Goal: Find specific page/section: Find specific page/section

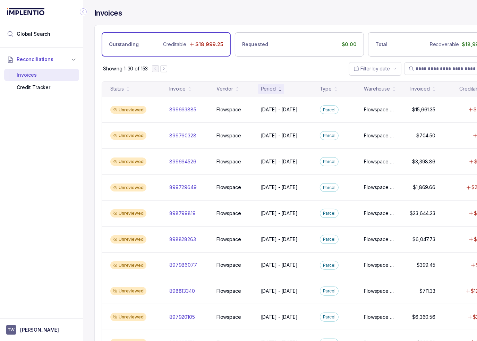
click at [84, 12] on icon "Collapse Icon" at bounding box center [83, 11] width 7 height 7
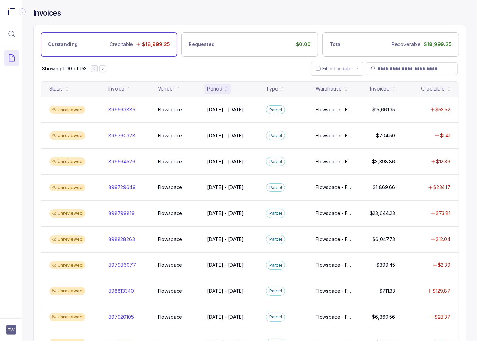
click at [144, 69] on div "Showing 1-30 of 153 Filter by date" at bounding box center [250, 69] width 432 height 24
click at [211, 74] on div "Showing 1-30 of 153 Filter by date" at bounding box center [250, 69] width 432 height 24
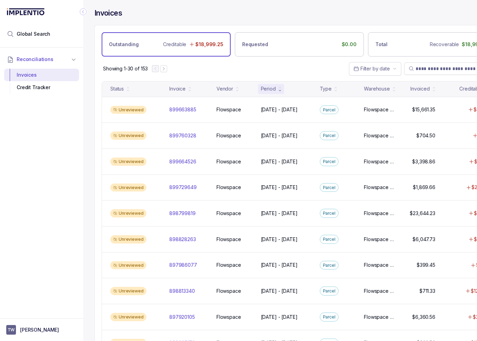
click at [194, 62] on div "Showing 1-30 of 153 Filter by date" at bounding box center [299, 69] width 409 height 24
click at [84, 10] on icon "Collapse Icon" at bounding box center [83, 11] width 7 height 7
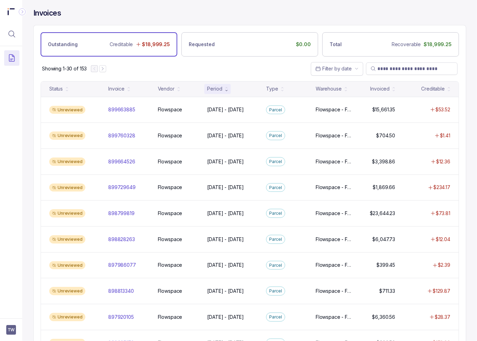
click at [147, 14] on div "Invoices" at bounding box center [249, 16] width 433 height 17
click at [204, 20] on div "Invoices" at bounding box center [249, 16] width 433 height 17
click at [246, 20] on div "Invoices" at bounding box center [249, 16] width 433 height 17
drag, startPoint x: 167, startPoint y: 69, endPoint x: 142, endPoint y: 67, distance: 25.8
click at [168, 69] on div "Showing 1-30 of 153 Filter by date" at bounding box center [250, 69] width 432 height 24
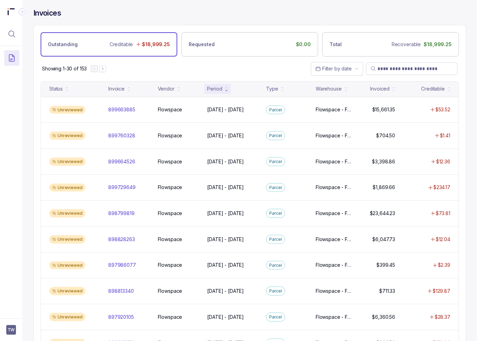
click at [139, 17] on div "Invoices" at bounding box center [249, 16] width 433 height 17
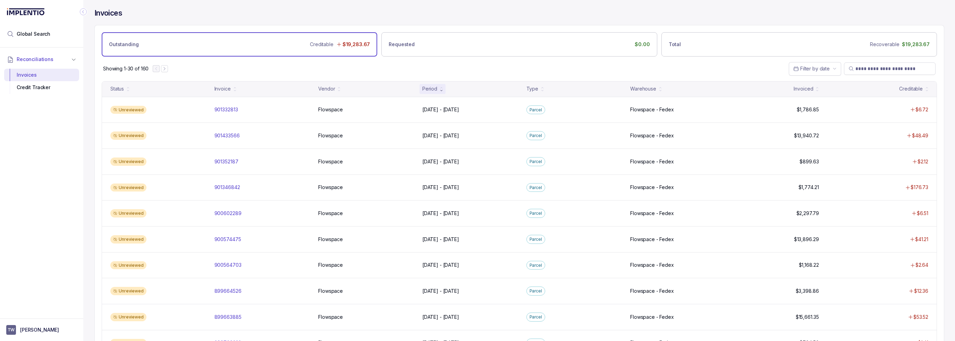
click at [84, 137] on div "Invoices Outstanding Creditable $19,283.67 Requested $0.00 Total Recoverable $1…" at bounding box center [516, 170] width 866 height 341
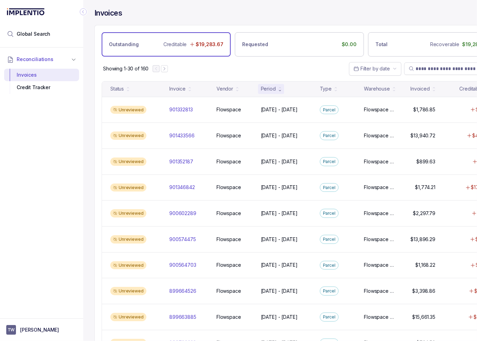
click at [86, 12] on icon "Collapse Icon" at bounding box center [83, 11] width 7 height 7
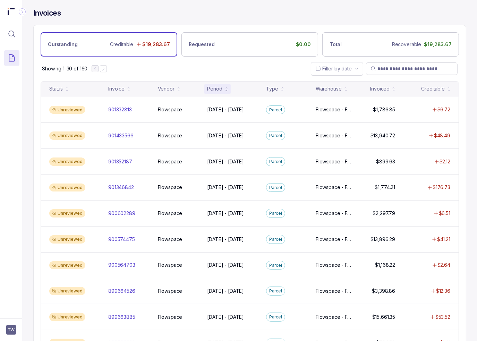
click at [257, 72] on div "Showing 1-30 of 160 Filter by date" at bounding box center [250, 69] width 432 height 24
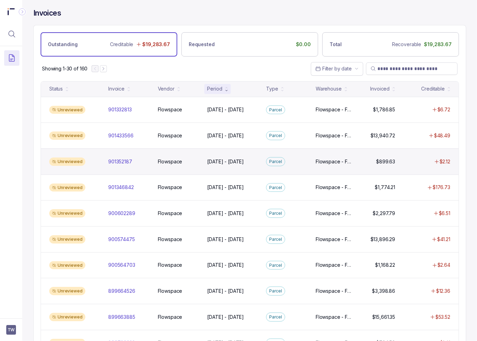
drag, startPoint x: 461, startPoint y: 76, endPoint x: 384, endPoint y: 153, distance: 109.7
click at [461, 76] on div "Showing 1-30 of 160 Filter by date" at bounding box center [250, 69] width 432 height 24
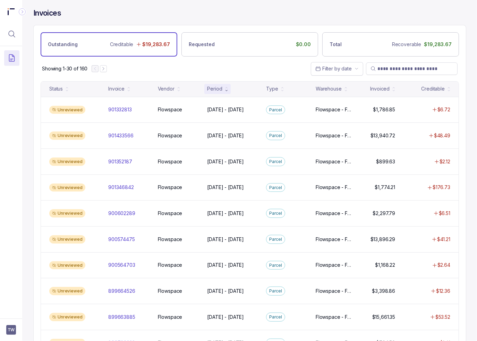
click at [341, 17] on div "Invoices" at bounding box center [249, 16] width 433 height 17
drag, startPoint x: 136, startPoint y: 16, endPoint x: 130, endPoint y: 16, distance: 5.6
click at [136, 16] on div "Invoices" at bounding box center [249, 16] width 433 height 17
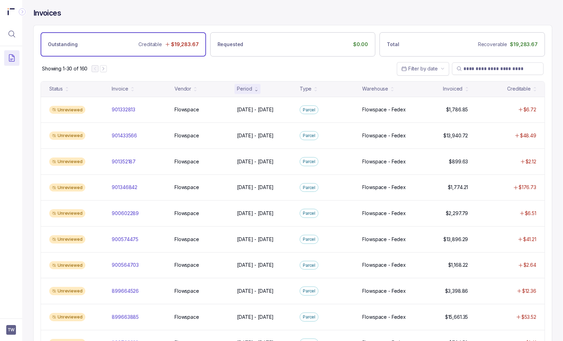
click at [218, 63] on div "Showing 1-30 of 160 Filter by date" at bounding box center [293, 69] width 518 height 24
drag, startPoint x: 253, startPoint y: 66, endPoint x: 257, endPoint y: 59, distance: 8.1
click at [253, 66] on div "Showing 1-30 of 160 Filter by date" at bounding box center [293, 69] width 518 height 24
click at [312, 12] on div "Invoices" at bounding box center [292, 16] width 519 height 17
click at [246, 9] on div "Invoices" at bounding box center [292, 16] width 519 height 17
